Goal: Transaction & Acquisition: Download file/media

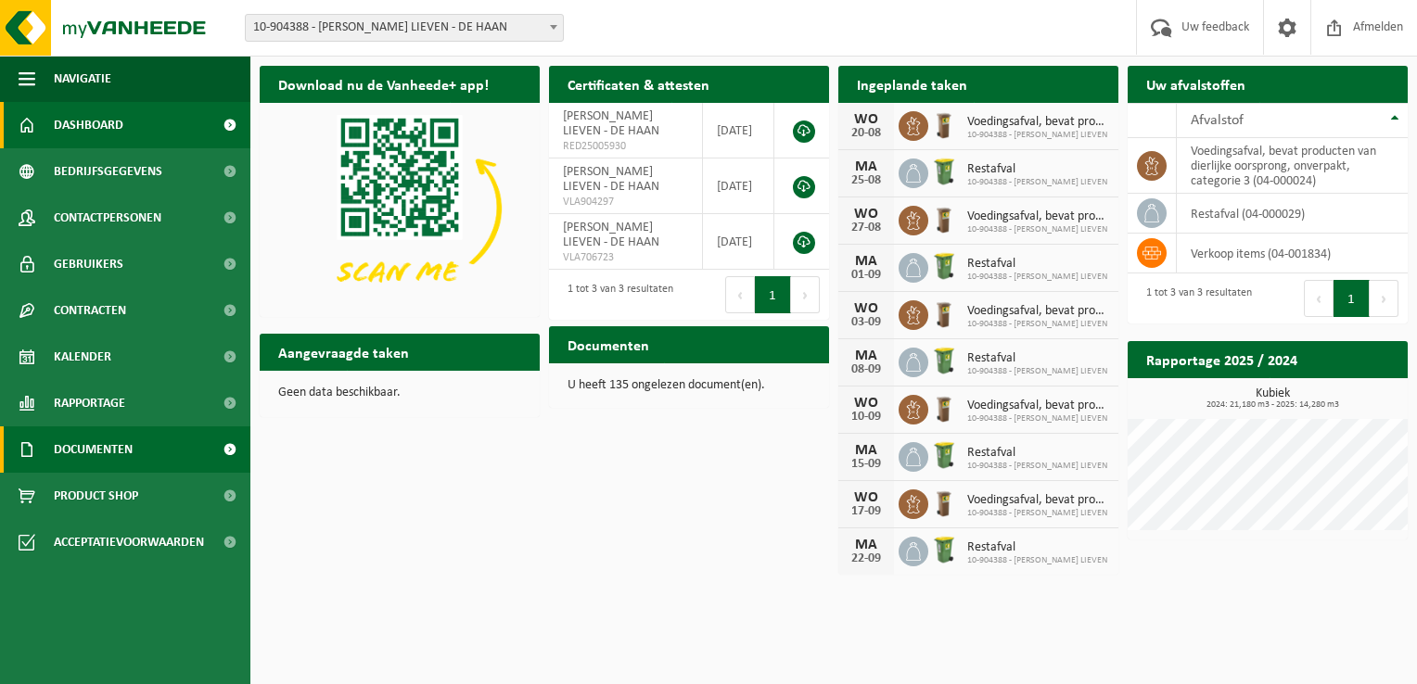
click at [97, 445] on span "Documenten" at bounding box center [93, 450] width 79 height 46
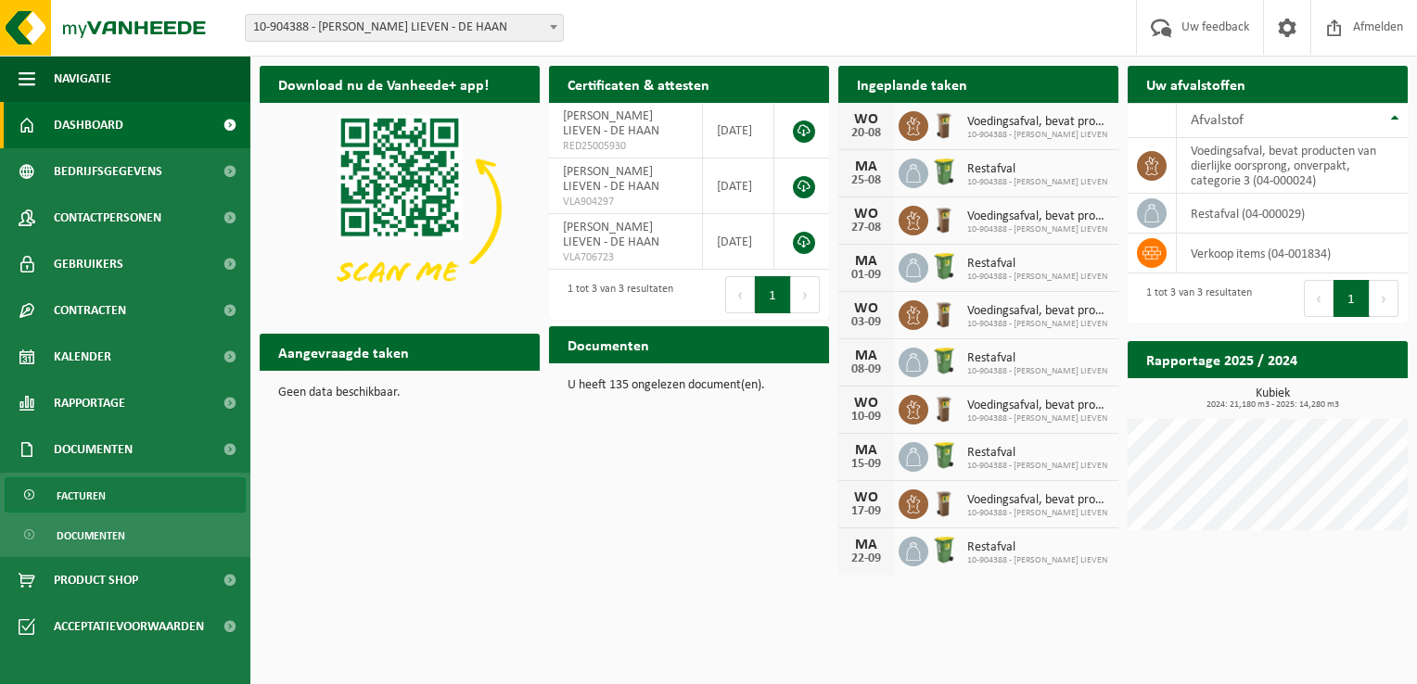
click at [100, 489] on span "Facturen" at bounding box center [81, 496] width 49 height 35
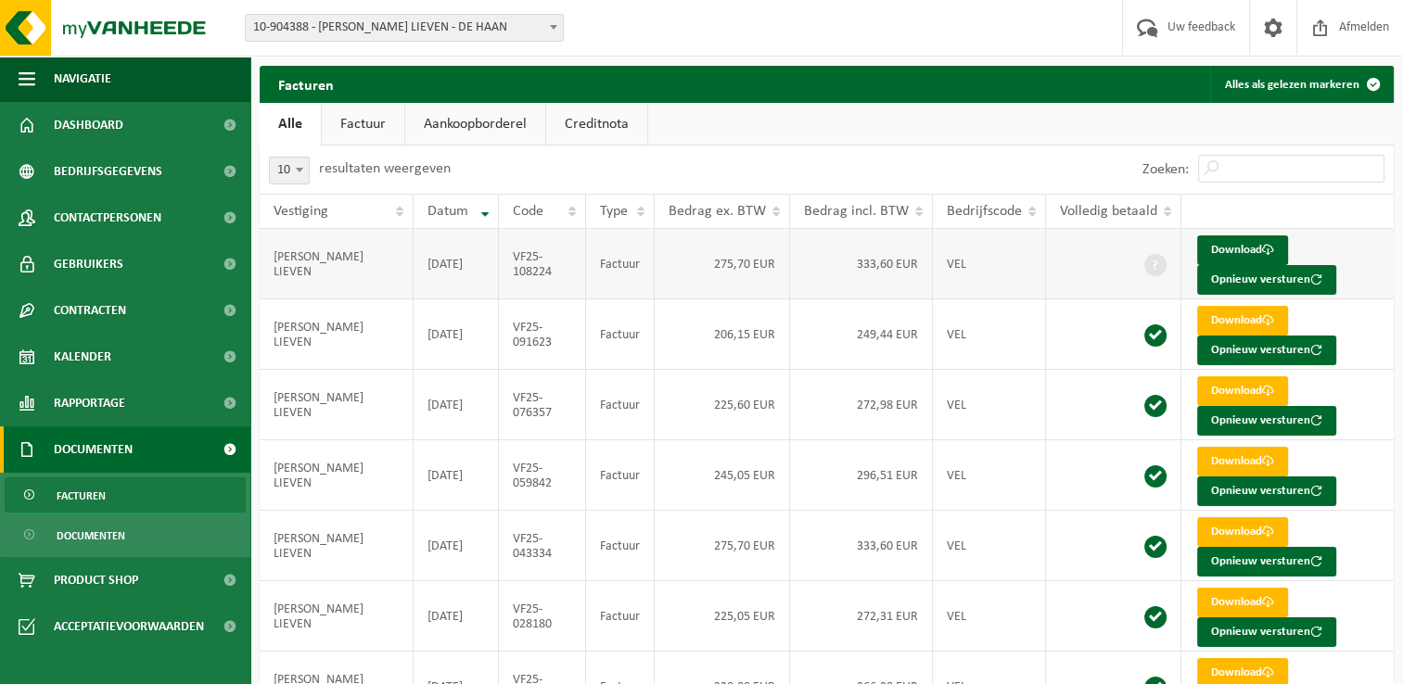
click at [754, 279] on td "275,70 EUR" at bounding box center [722, 264] width 135 height 70
click at [1217, 246] on link "Download" at bounding box center [1242, 251] width 91 height 30
